Goal: Information Seeking & Learning: Learn about a topic

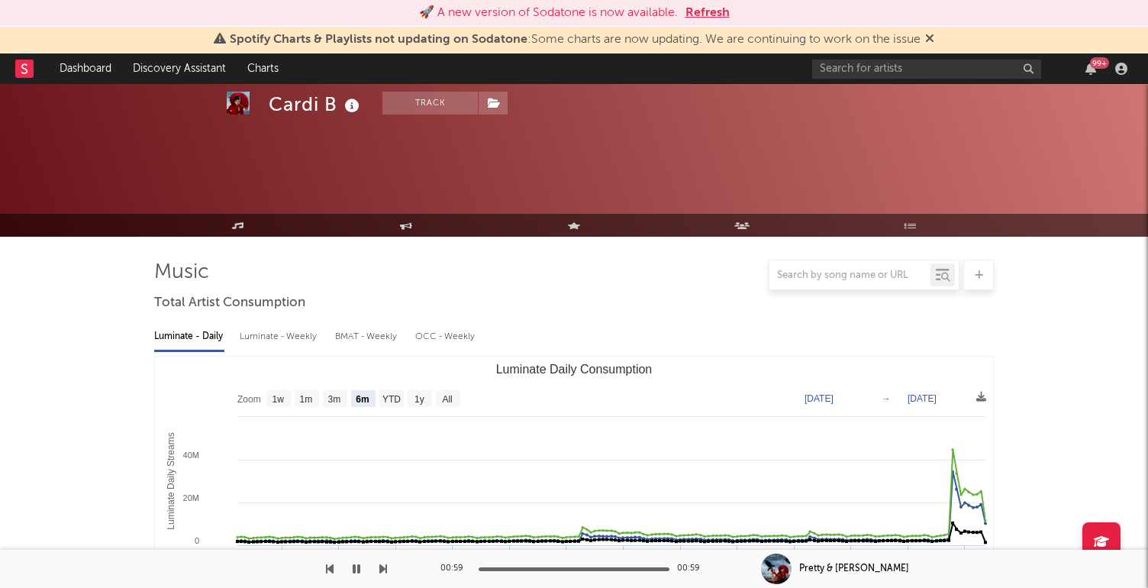
select select "6m"
select select "1w"
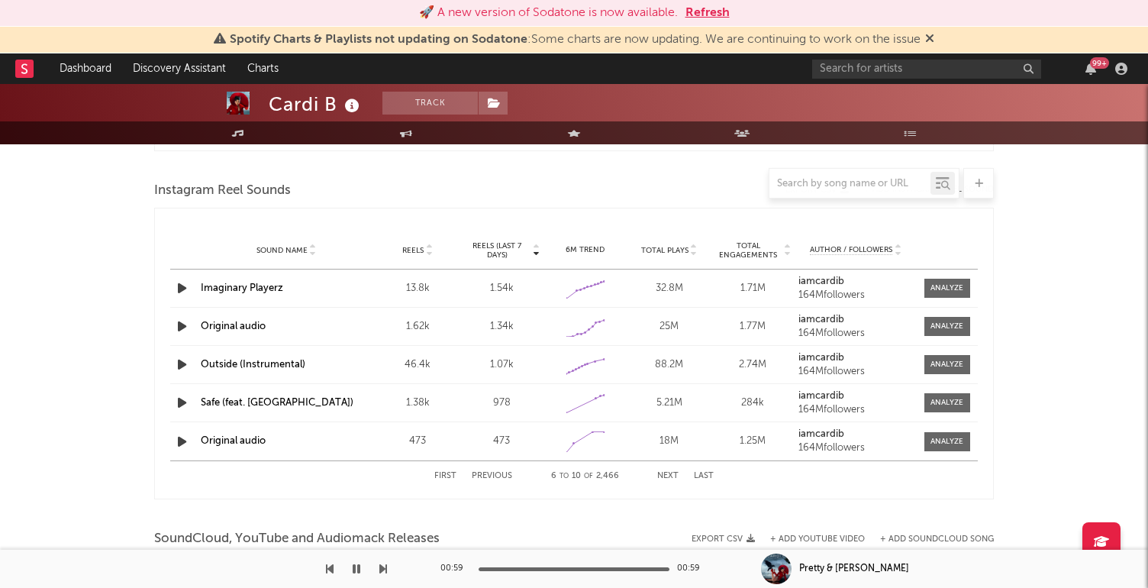
scroll to position [1794, 0]
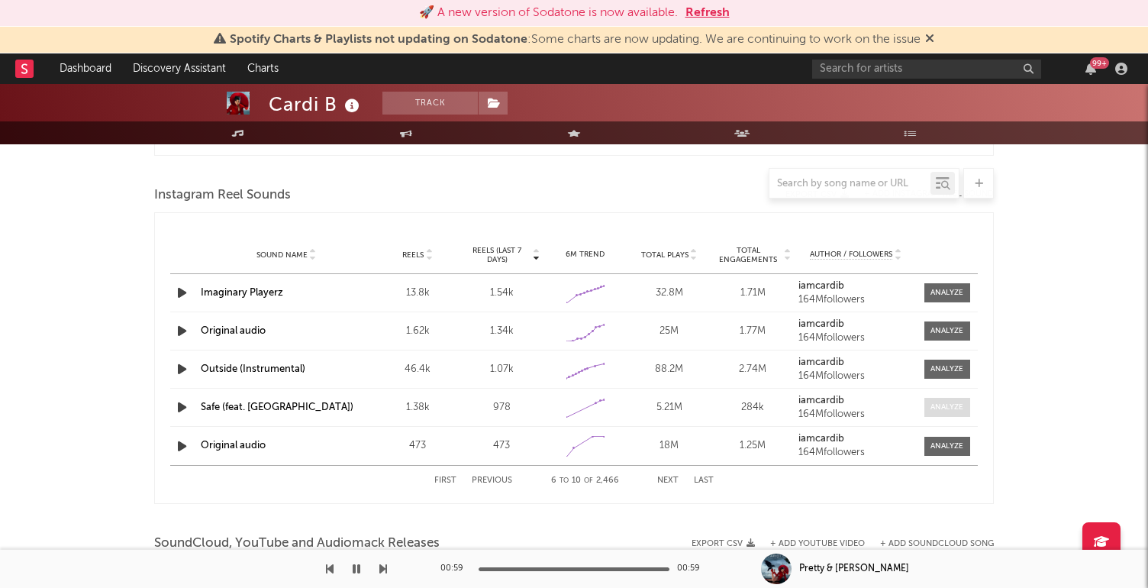
click at [945, 411] on div at bounding box center [947, 407] width 33 height 11
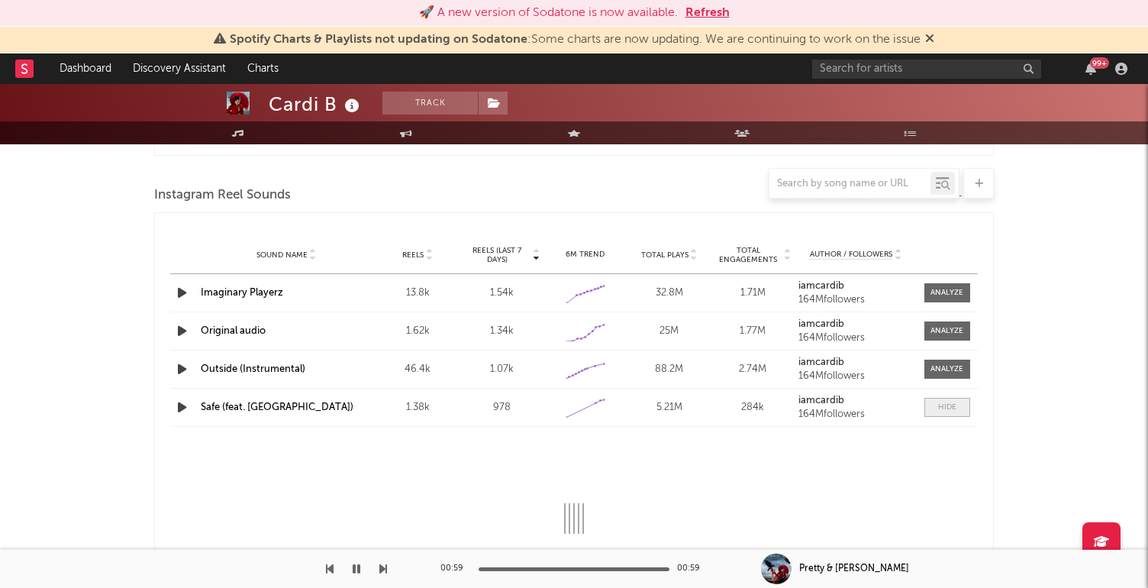
select select "1w"
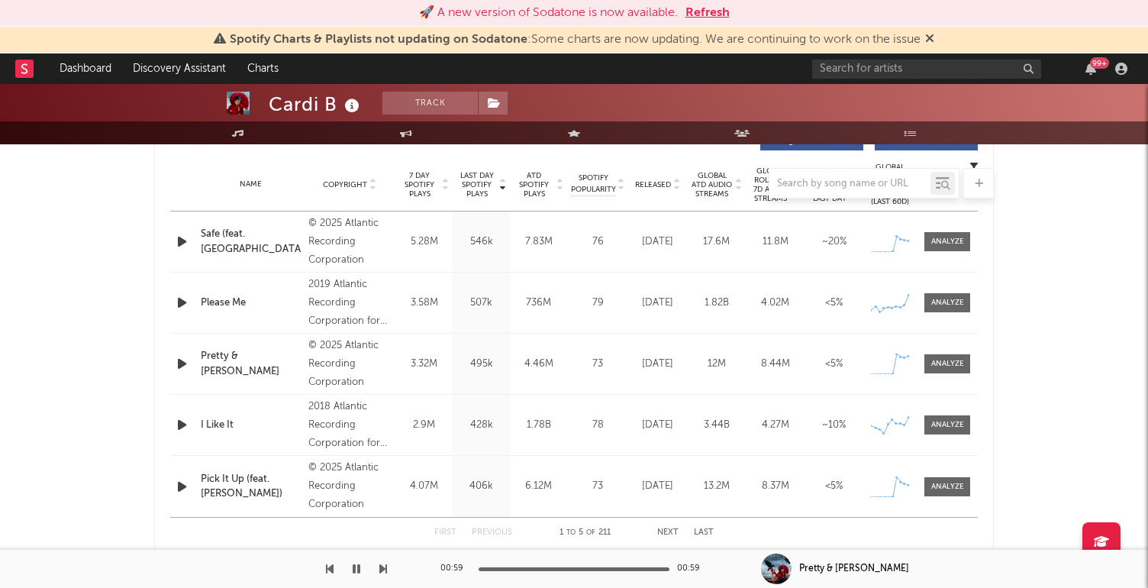
scroll to position [605, 0]
click at [961, 360] on div at bounding box center [948, 363] width 33 height 11
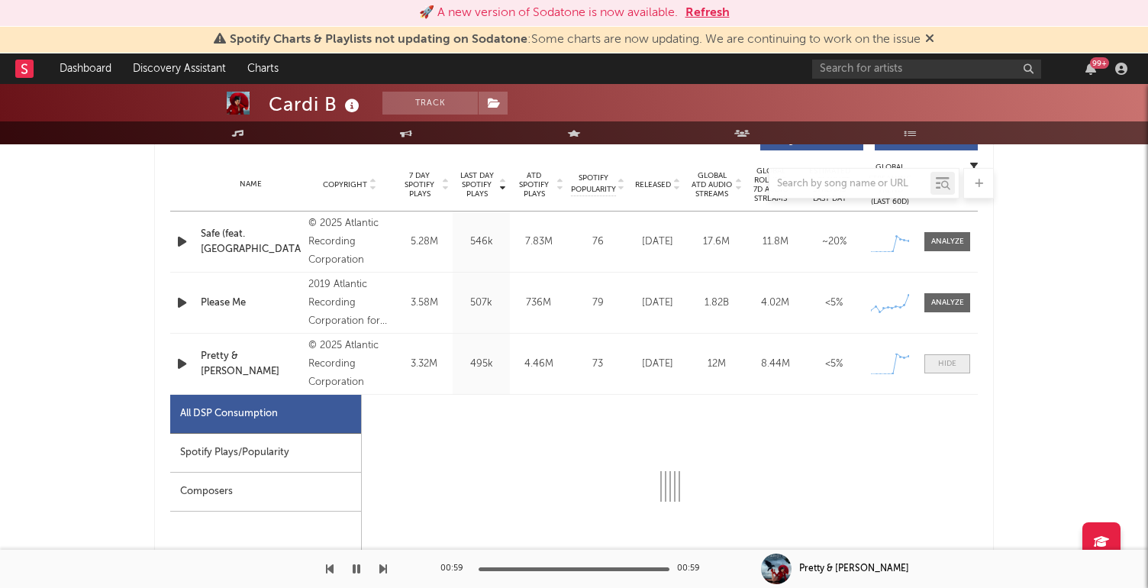
select select "1w"
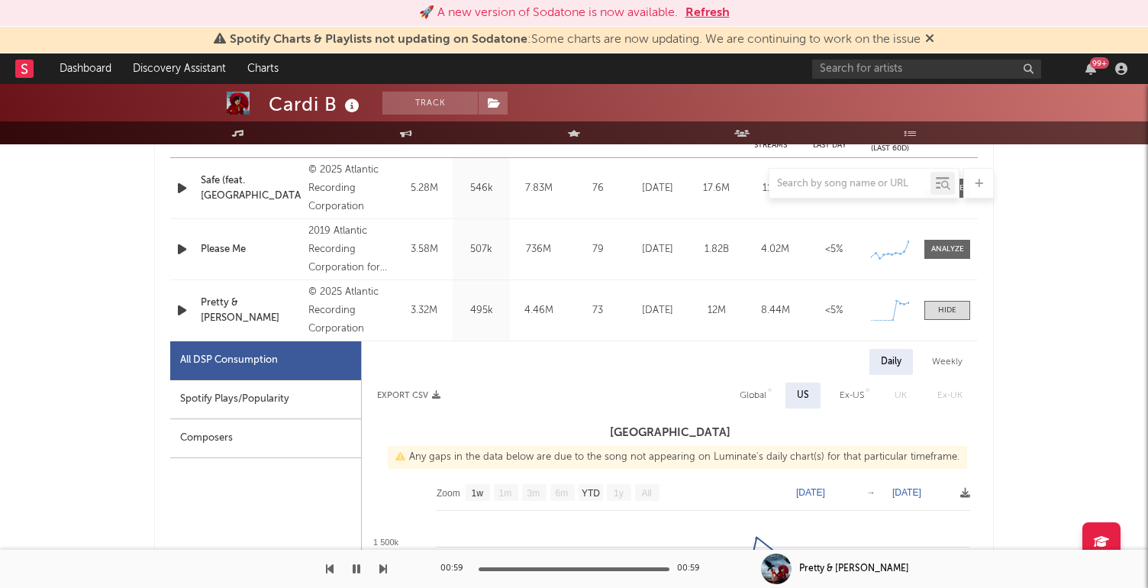
scroll to position [575, 0]
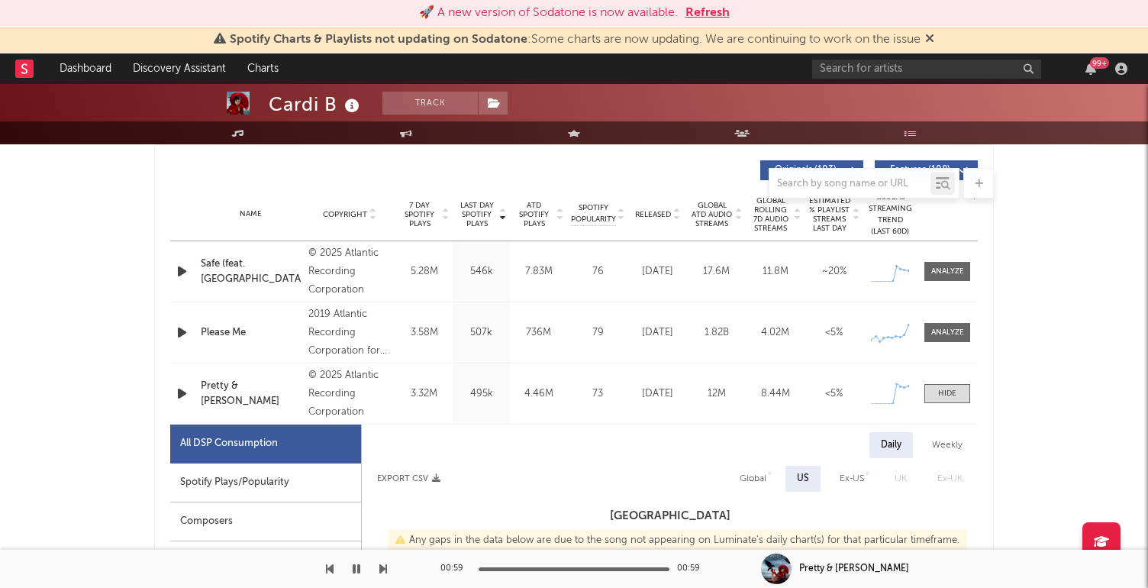
click at [244, 405] on div "Name Pretty & [PERSON_NAME] Copyright © 2025 Atlantic Recording Corporation Lab…" at bounding box center [574, 393] width 808 height 60
click at [960, 393] on span at bounding box center [948, 393] width 46 height 19
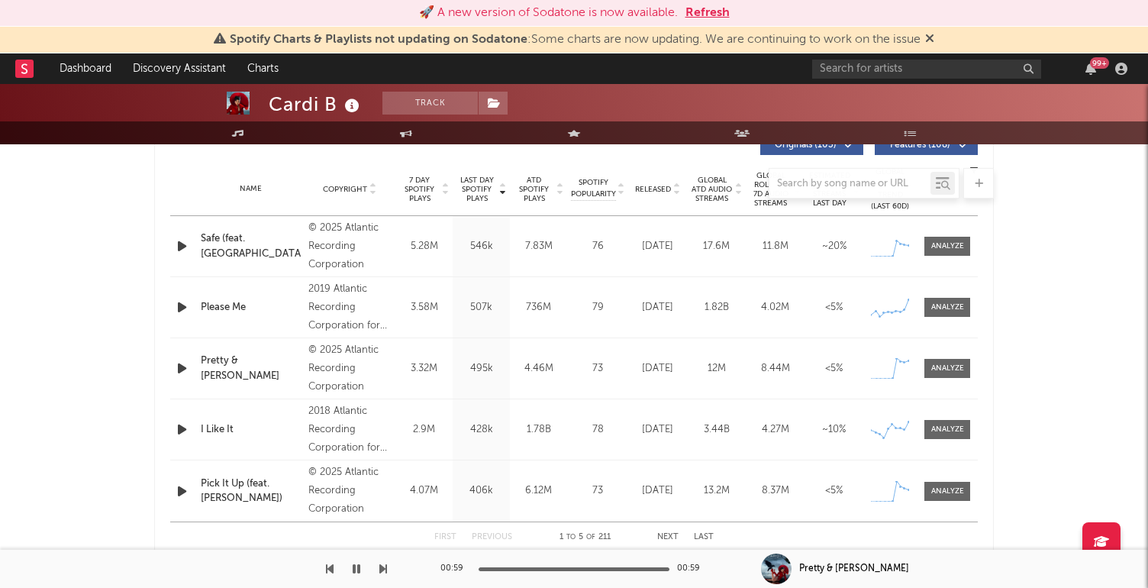
scroll to position [638, 0]
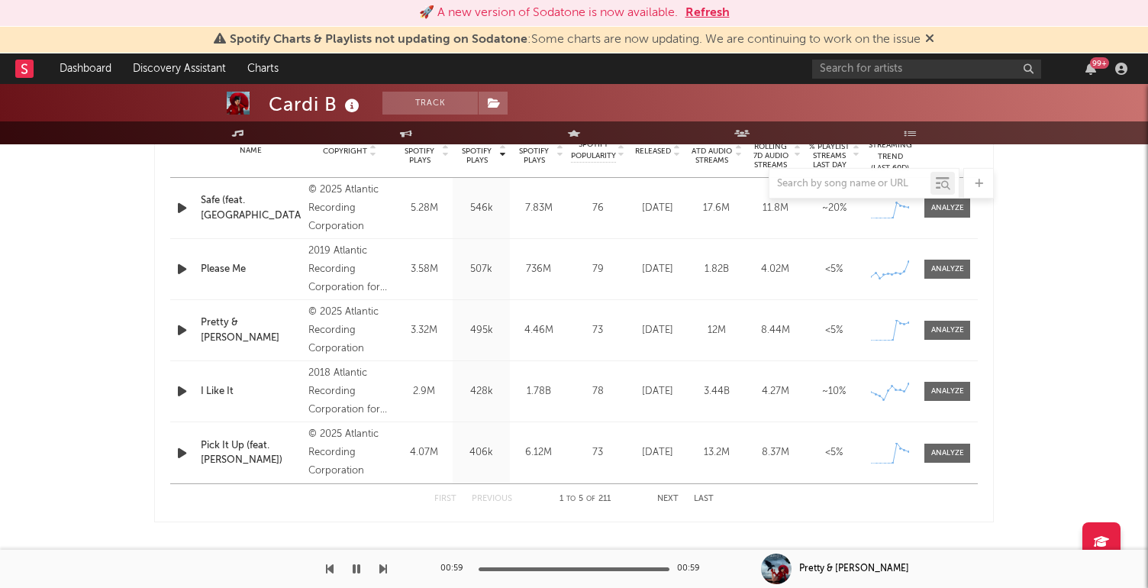
click at [657, 493] on div "First Previous 1 to 5 of 211 Next Last" at bounding box center [573, 499] width 279 height 30
click at [667, 497] on button "Next" at bounding box center [667, 499] width 21 height 8
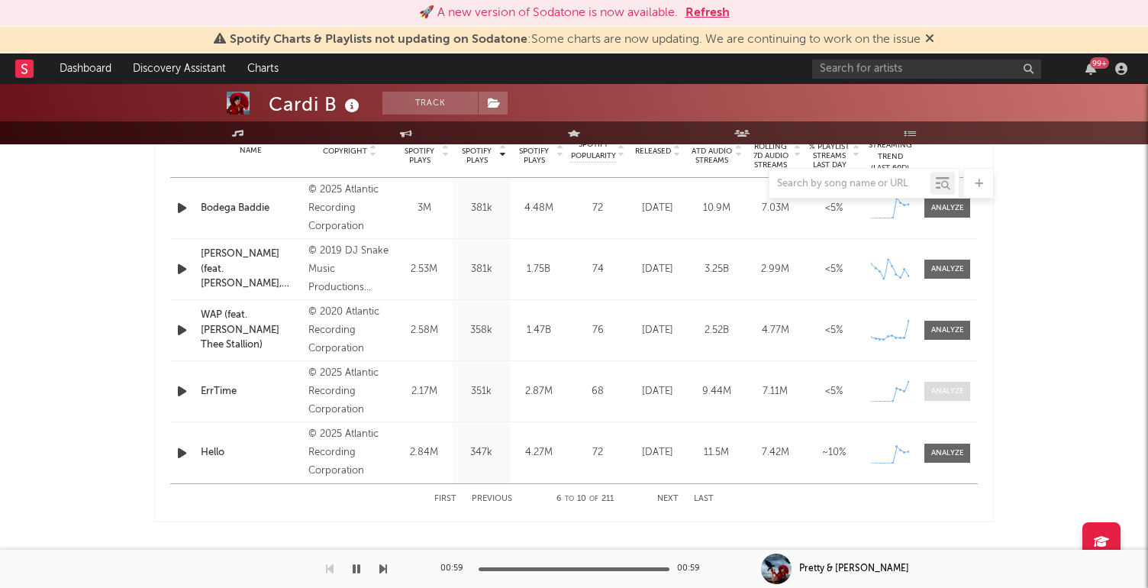
click at [939, 386] on div at bounding box center [948, 391] width 33 height 11
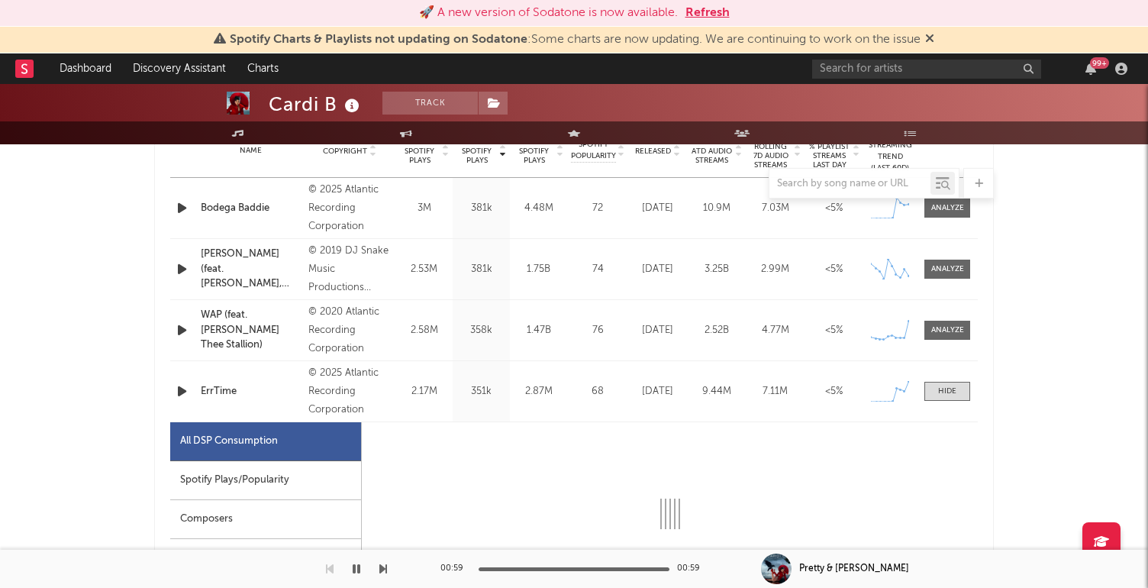
select select "1w"
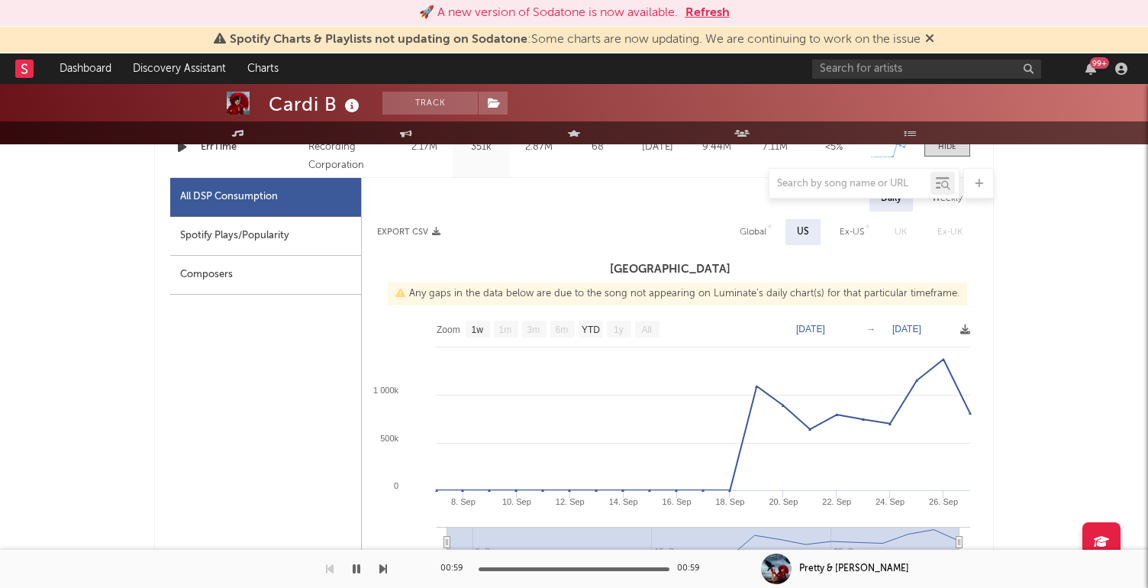
scroll to position [900, 0]
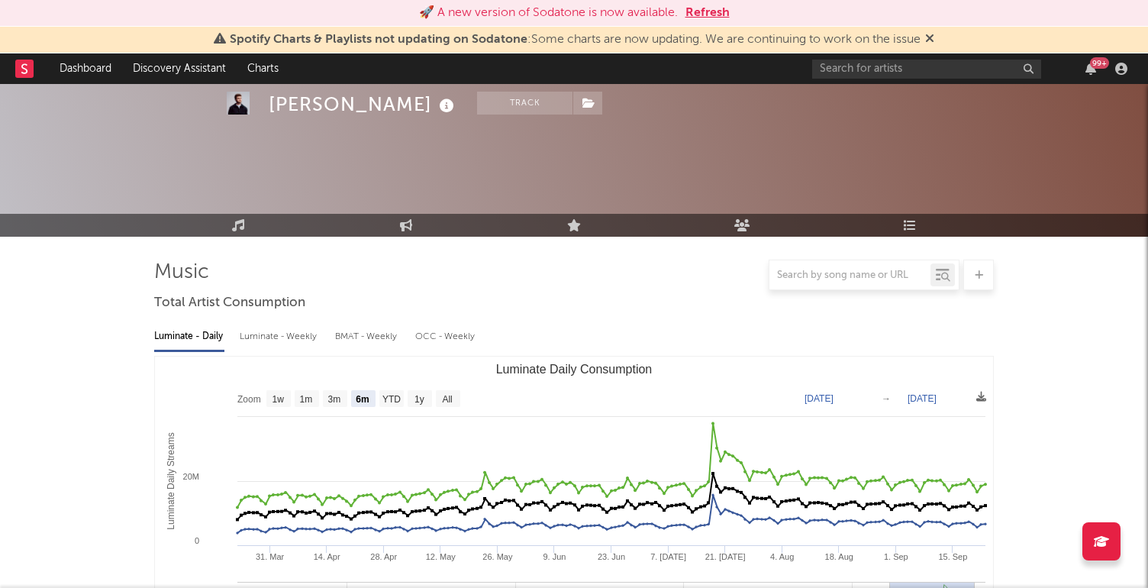
select select "6m"
